Goal: Information Seeking & Learning: Learn about a topic

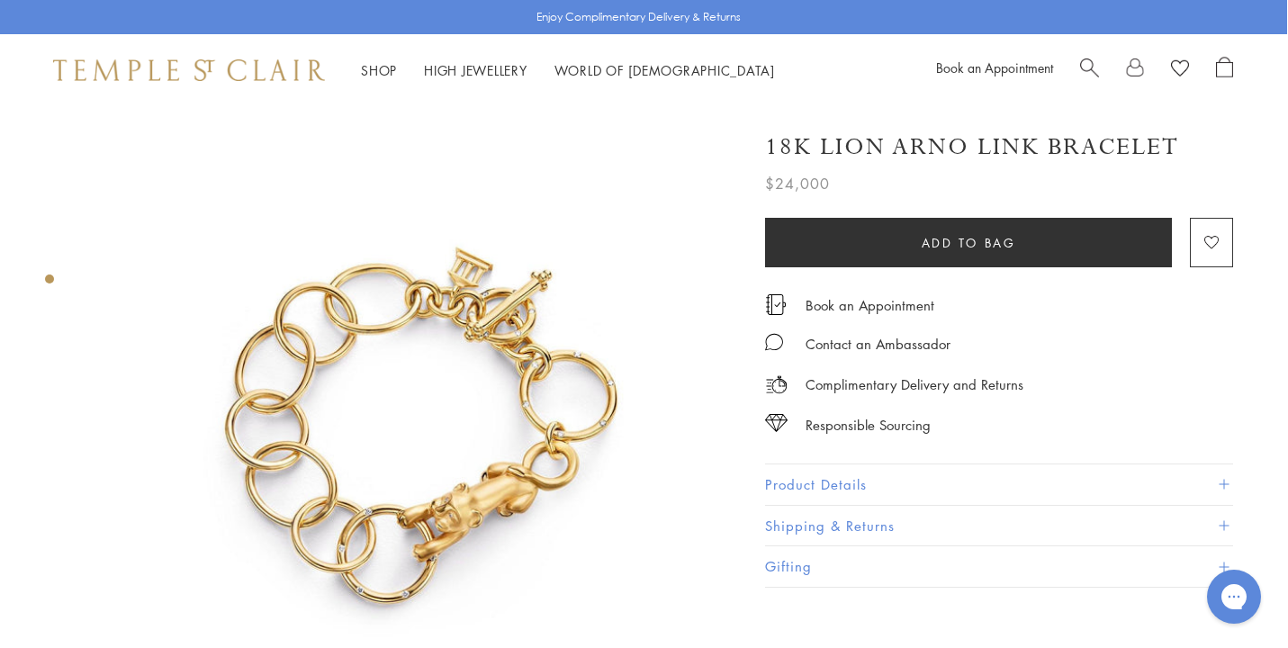
scroll to position [0, 1]
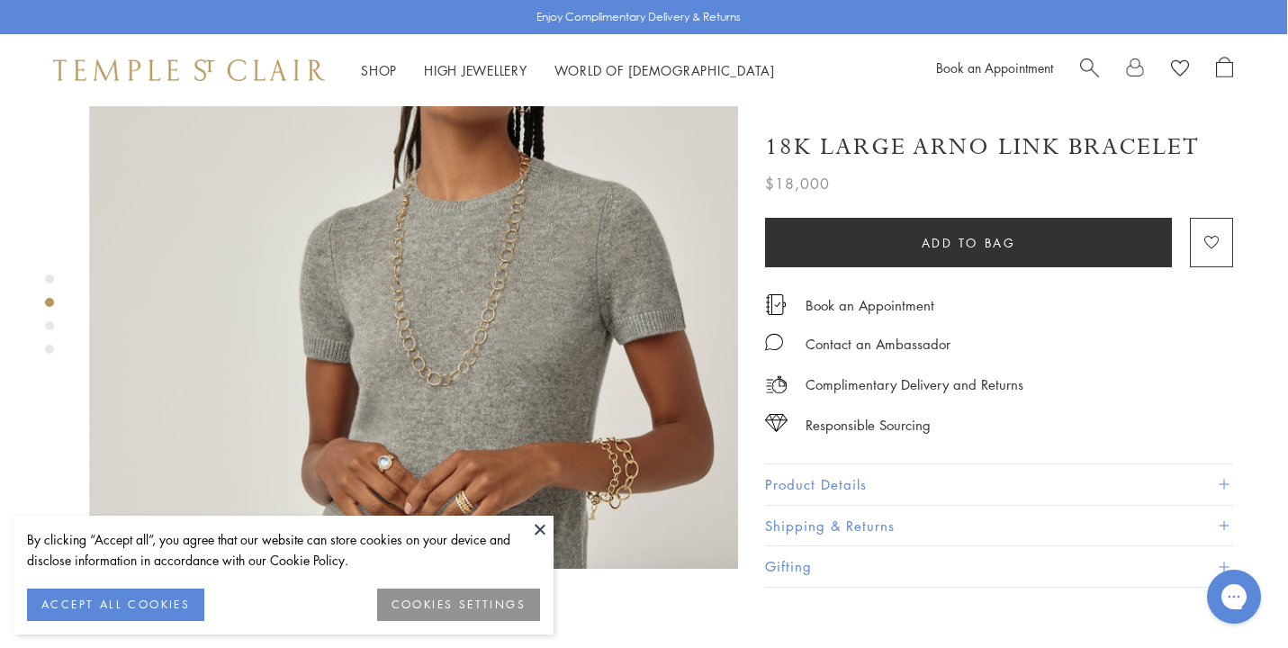
click at [636, 417] on img at bounding box center [413, 245] width 649 height 647
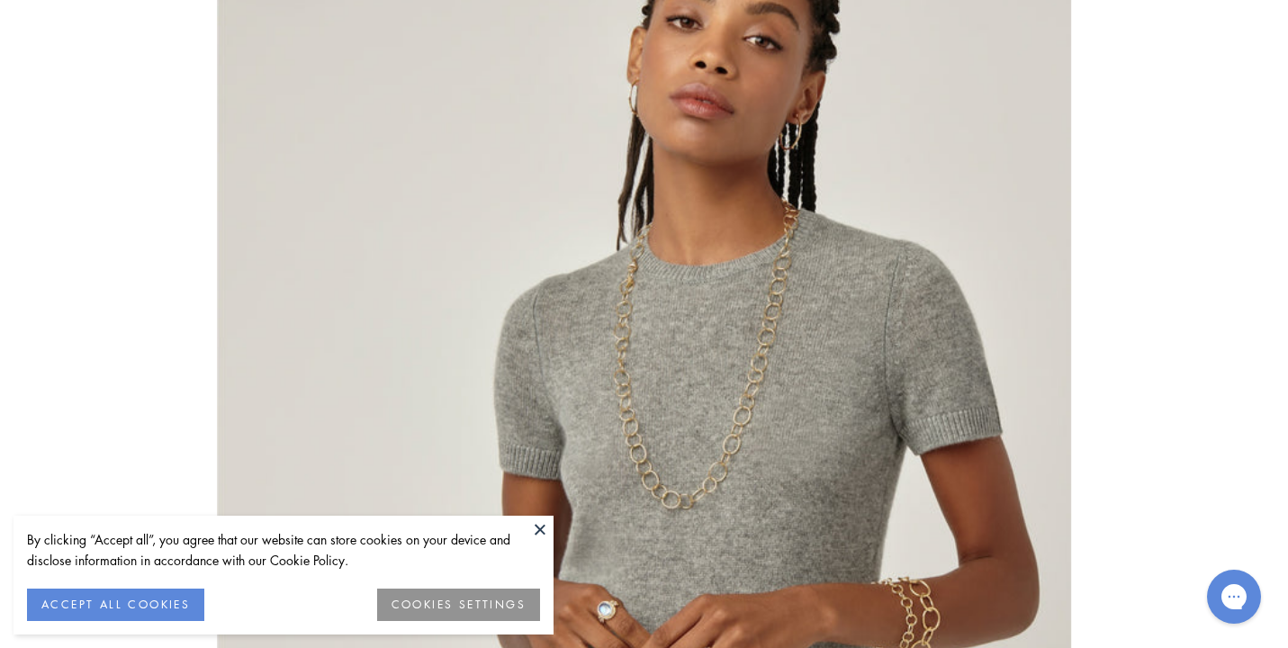
scroll to position [1452, 1]
click at [540, 524] on button at bounding box center [540, 529] width 27 height 27
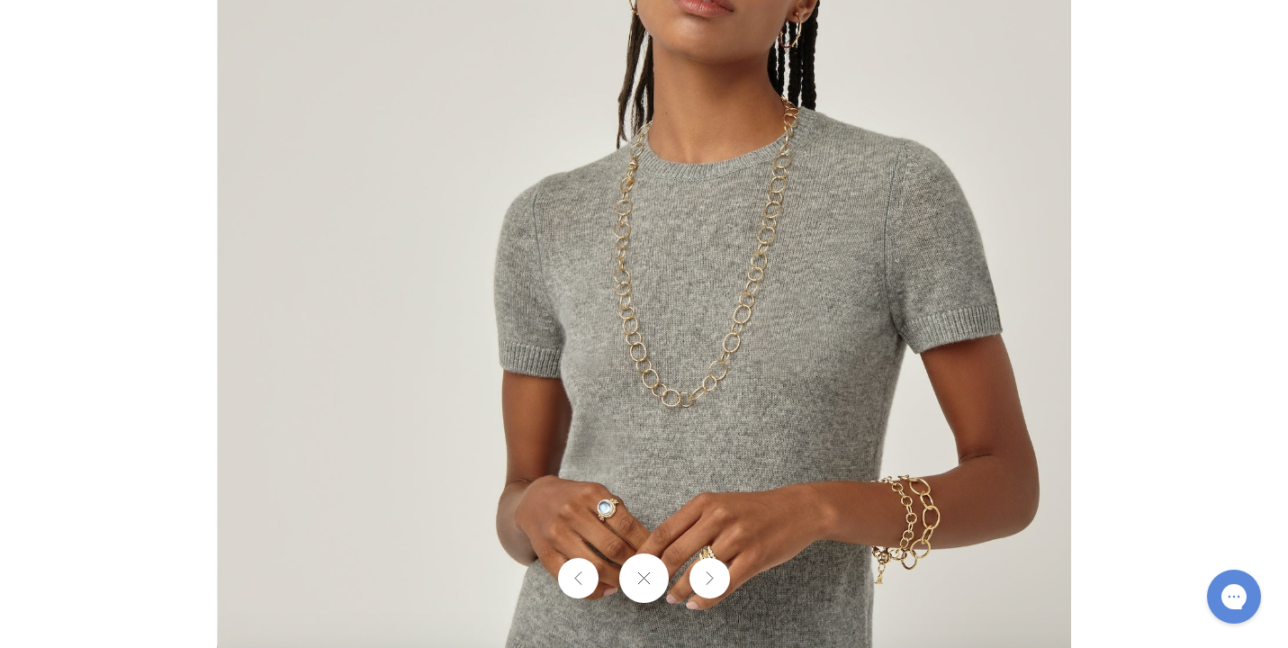
click at [920, 521] on img at bounding box center [644, 223] width 854 height 852
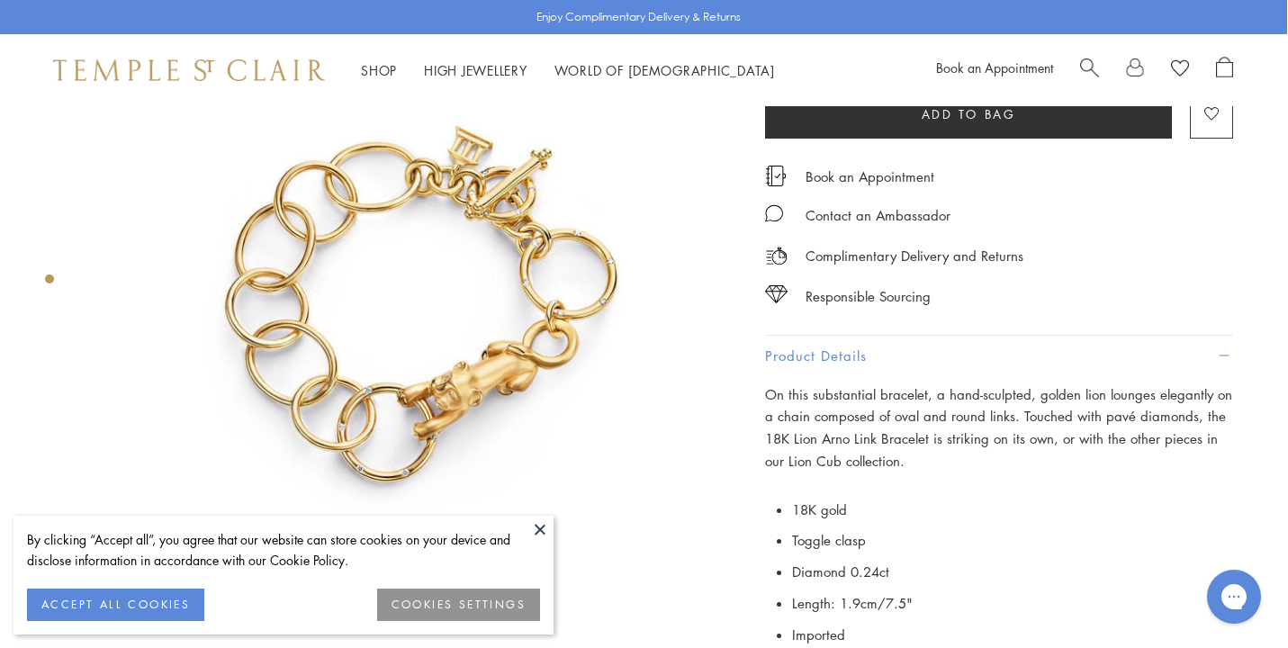
scroll to position [122, 1]
click at [473, 373] on img at bounding box center [413, 308] width 649 height 649
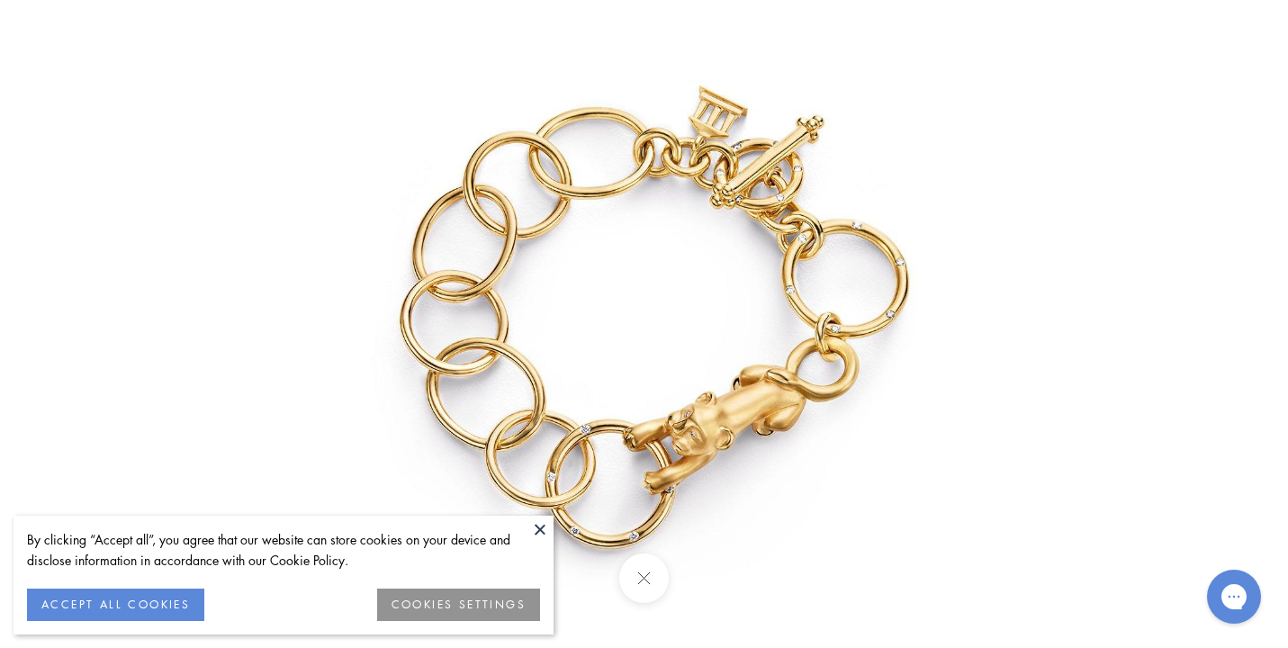
click at [714, 440] on img at bounding box center [644, 324] width 843 height 843
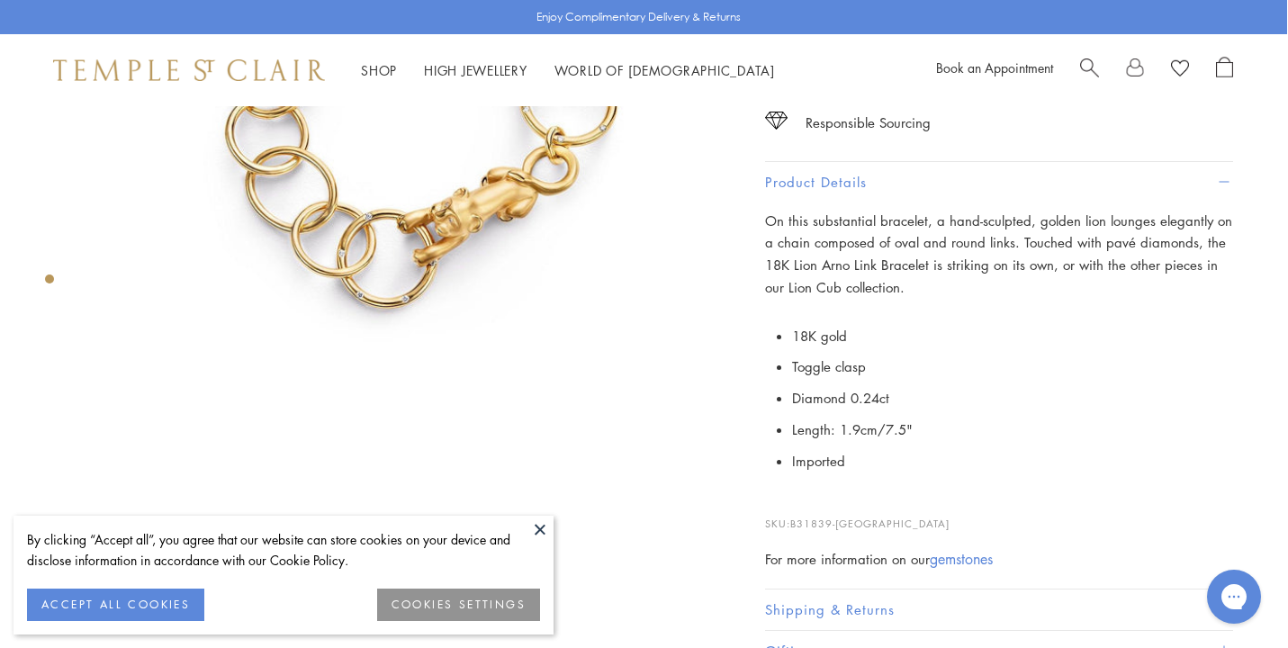
scroll to position [297, 1]
click at [540, 526] on button at bounding box center [540, 529] width 27 height 27
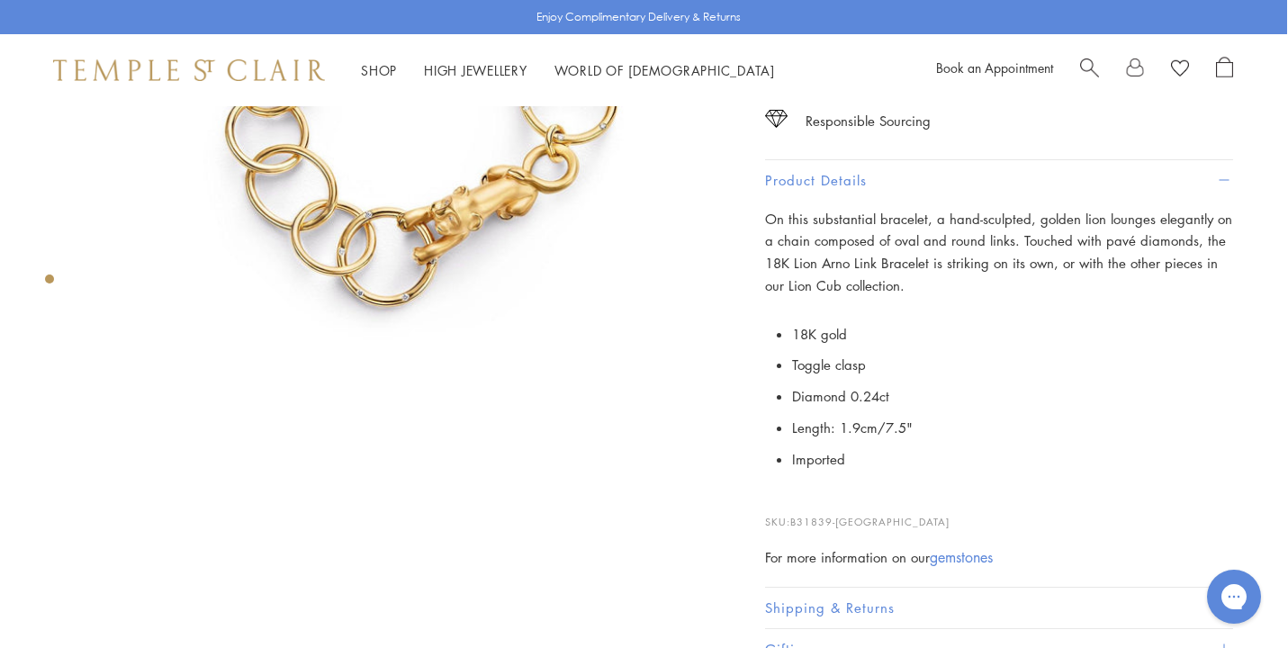
click at [837, 591] on button "Shipping & Returns" at bounding box center [999, 608] width 468 height 41
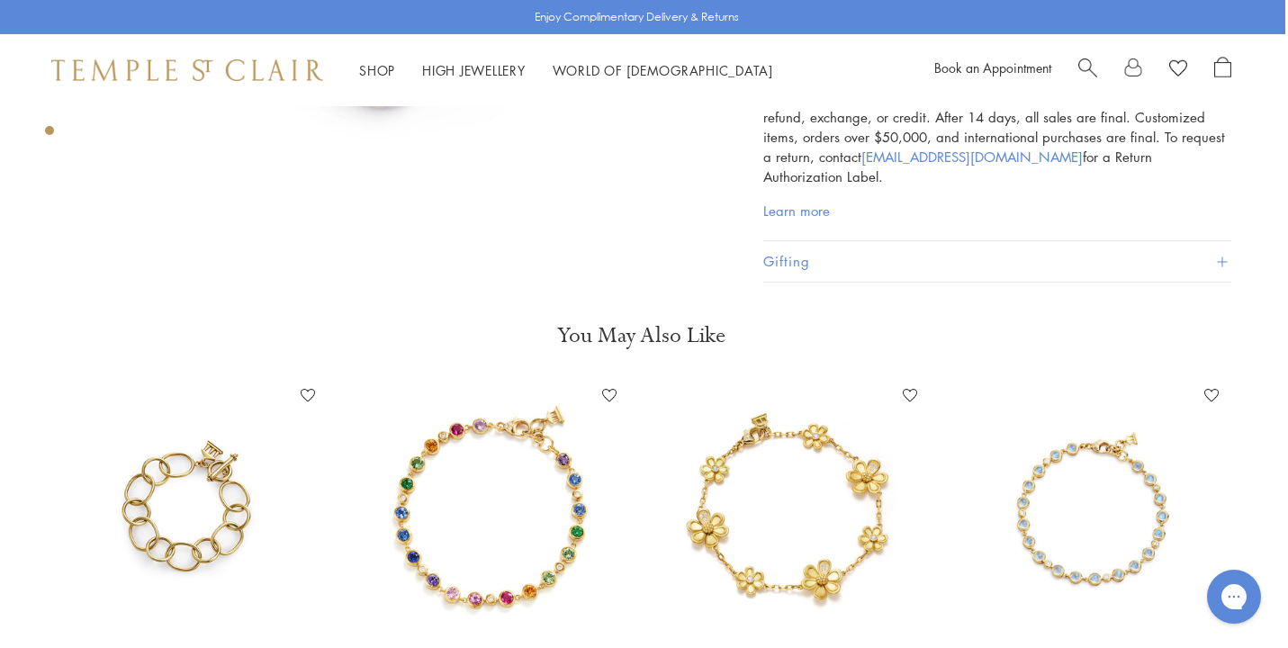
scroll to position [662, 3]
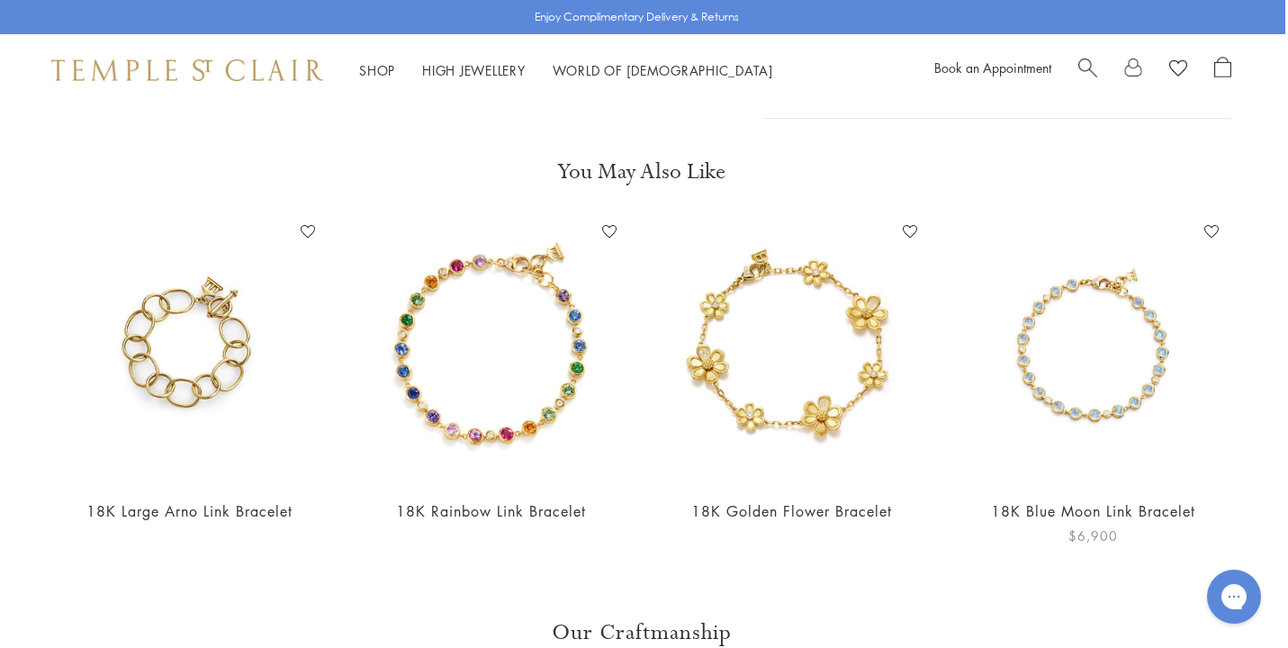
click at [1072, 404] on img at bounding box center [1093, 351] width 266 height 266
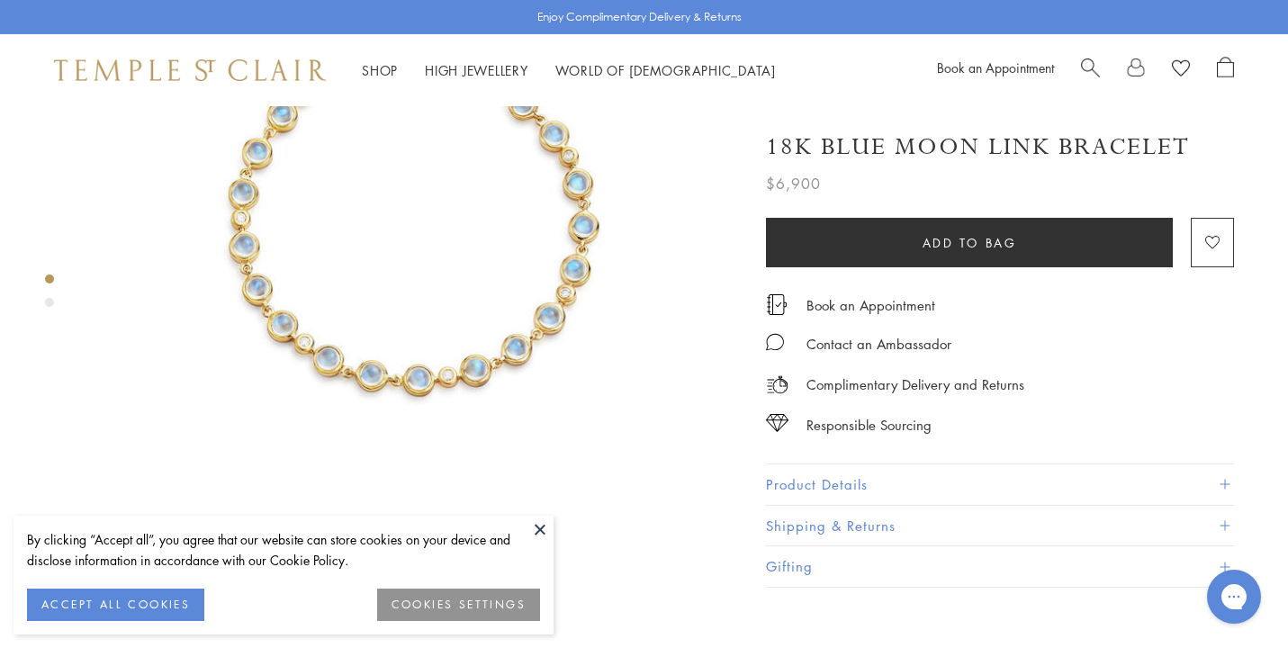
scroll to position [211, 0]
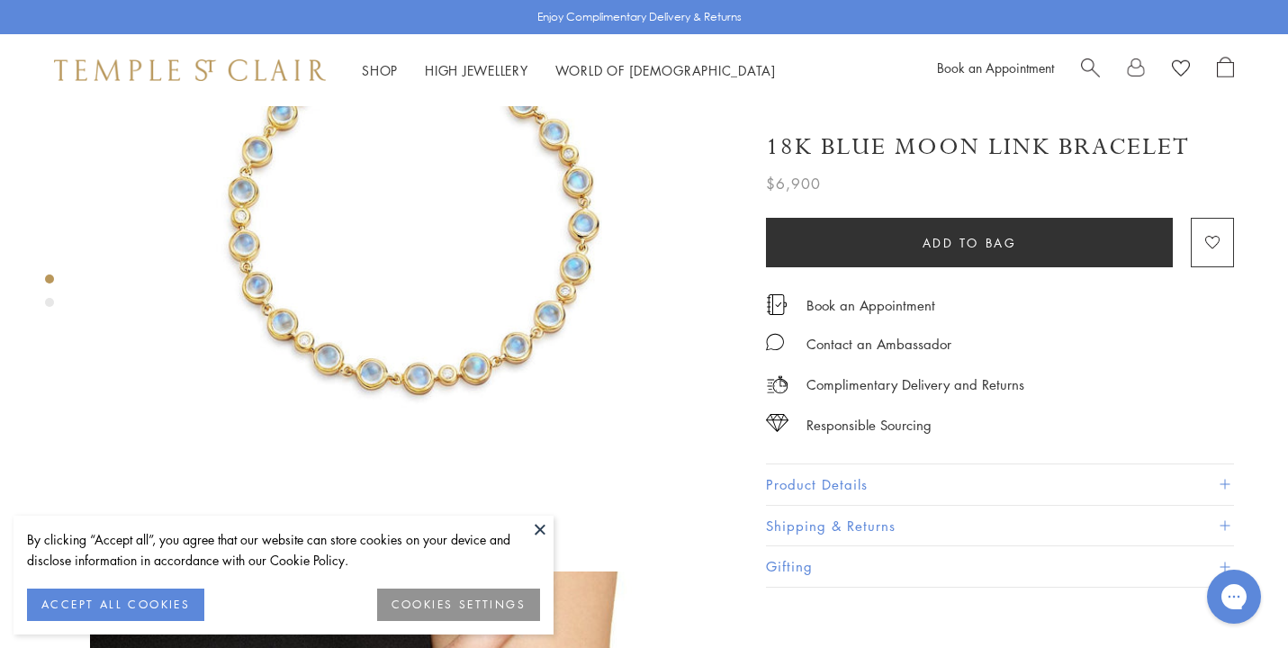
click at [540, 528] on button at bounding box center [540, 529] width 27 height 27
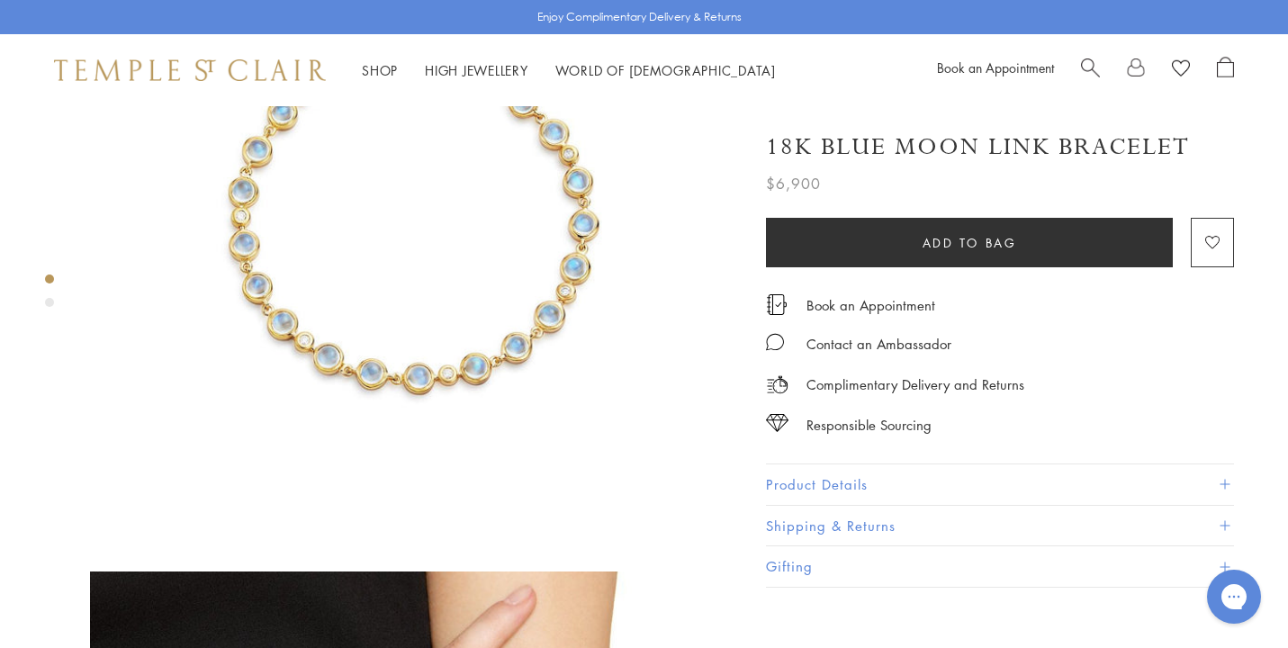
click at [839, 477] on button "Product Details" at bounding box center [1000, 484] width 468 height 41
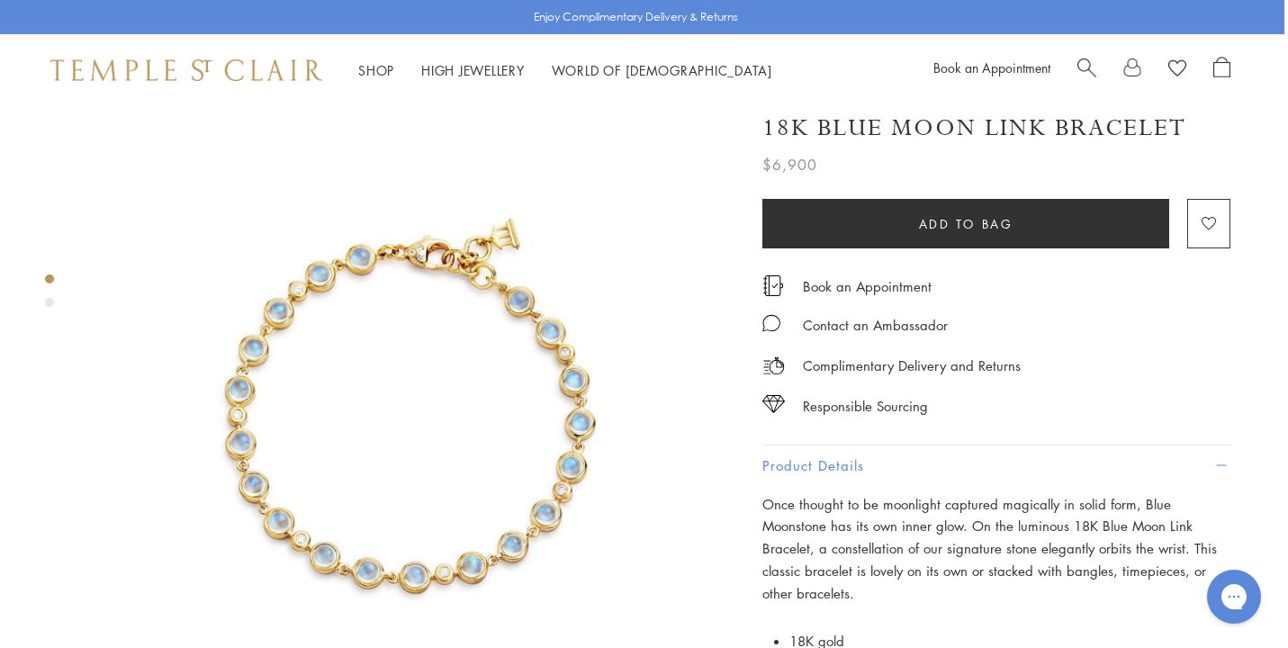
scroll to position [12, 4]
click at [472, 64] on link "High Jewellery High Jewellery" at bounding box center [473, 70] width 104 height 18
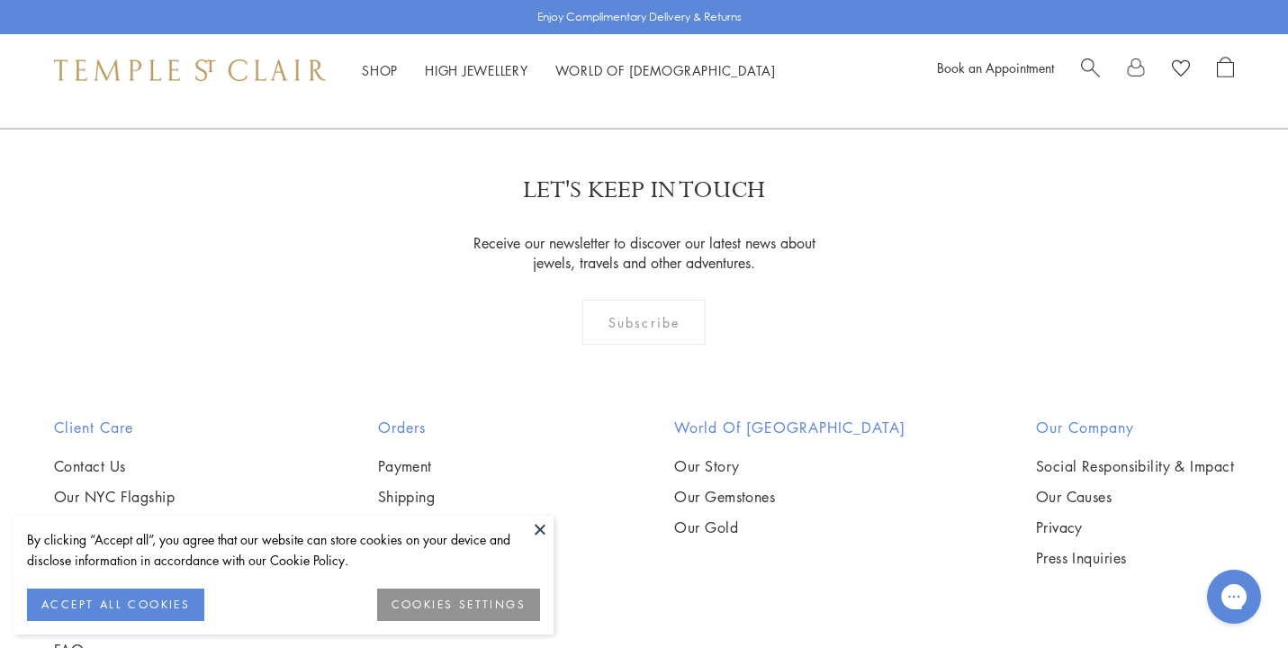
scroll to position [1596, 0]
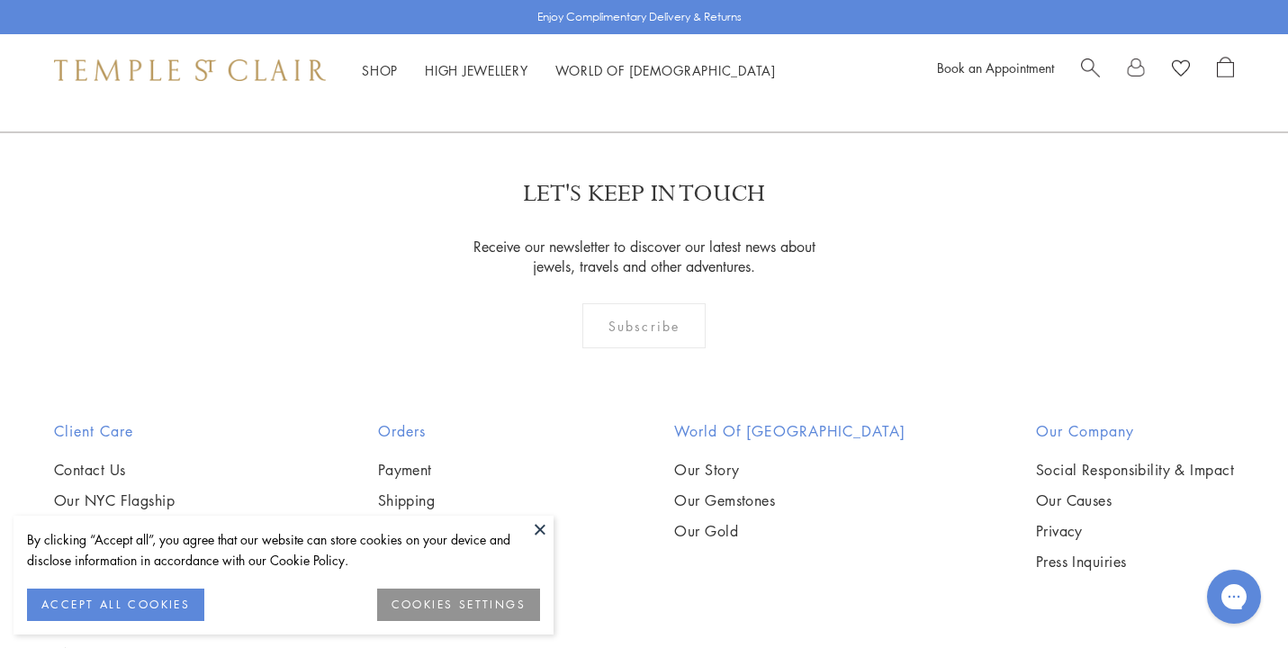
click at [538, 527] on button at bounding box center [540, 529] width 27 height 27
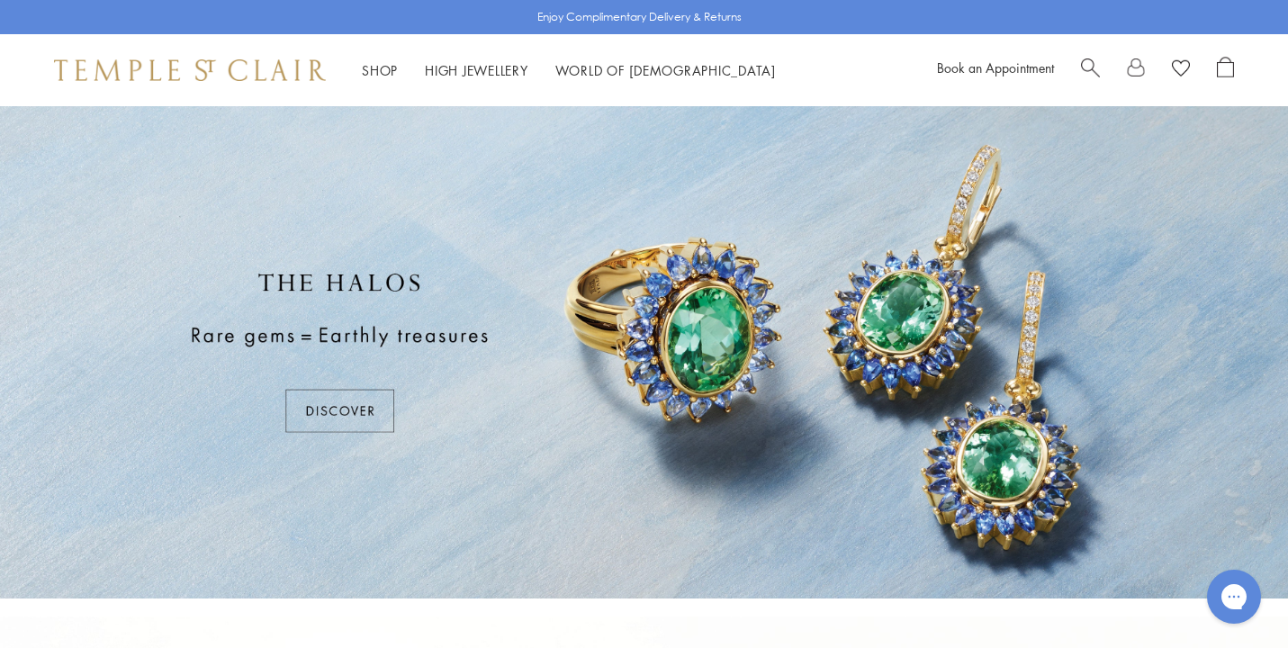
scroll to position [0, 0]
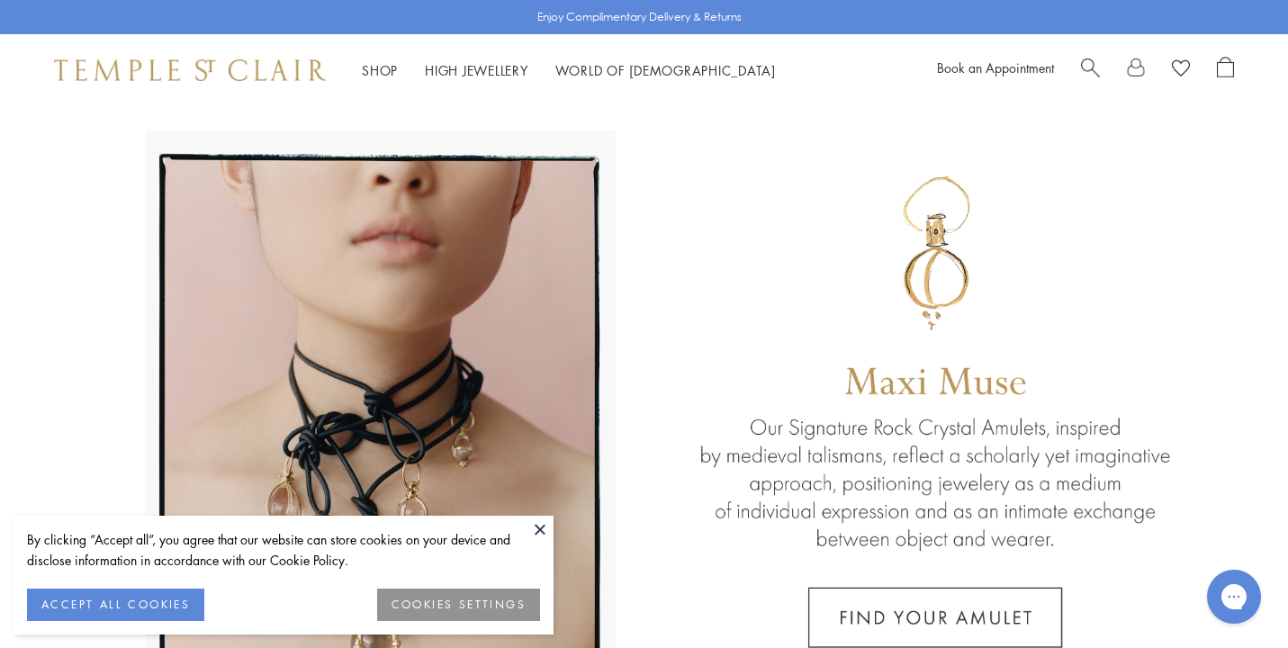
click at [176, 605] on button "ACCEPT ALL COOKIES" at bounding box center [115, 605] width 177 height 32
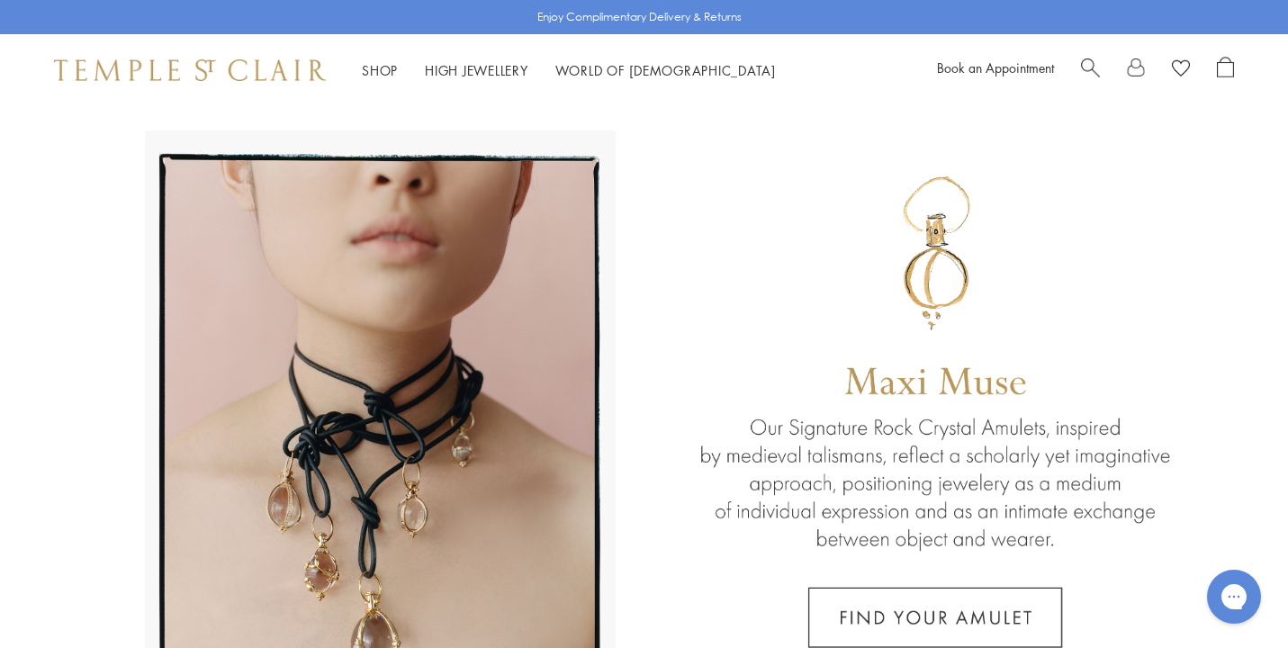
click at [1087, 63] on span "Search" at bounding box center [1090, 66] width 19 height 19
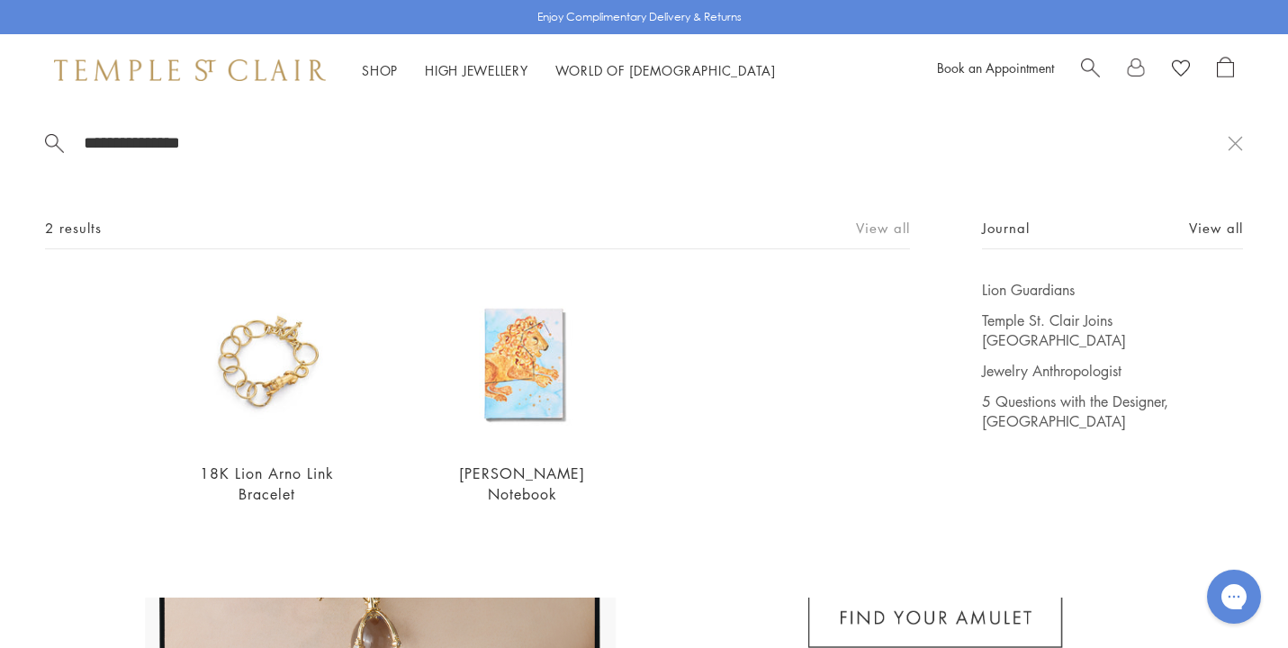
type input "**********"
click at [881, 226] on link "View all" at bounding box center [883, 228] width 54 height 20
